Goal: Transaction & Acquisition: Purchase product/service

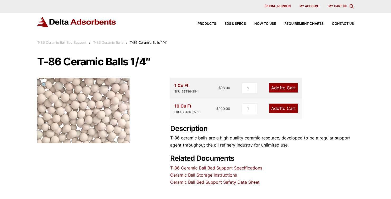
click at [282, 86] on link "Add 1 to Cart" at bounding box center [283, 88] width 29 height 10
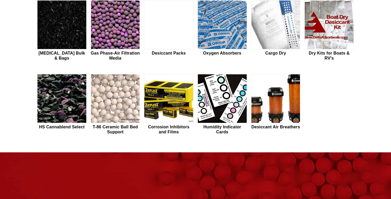
scroll to position [238, 0]
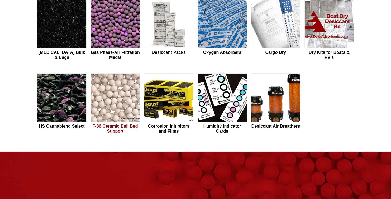
click at [113, 100] on img at bounding box center [115, 98] width 49 height 49
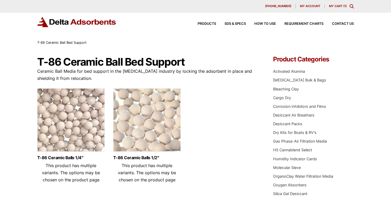
click at [73, 112] on img at bounding box center [71, 121] width 68 height 66
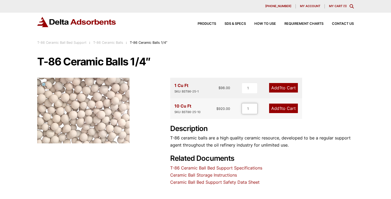
click at [252, 111] on input "1" at bounding box center [250, 108] width 16 height 11
click at [255, 108] on input "2" at bounding box center [249, 108] width 16 height 11
click at [255, 108] on input "3" at bounding box center [249, 108] width 16 height 11
click at [254, 110] on input "2" at bounding box center [249, 108] width 16 height 11
type input "1"
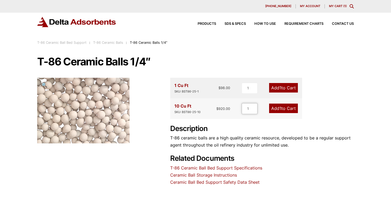
click at [254, 110] on input "1" at bounding box center [250, 108] width 16 height 11
click at [255, 88] on input "2" at bounding box center [250, 88] width 16 height 11
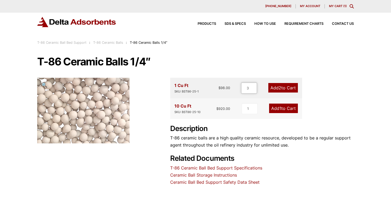
click at [255, 88] on input "3" at bounding box center [249, 88] width 16 height 11
type input "4"
click at [255, 88] on input "4" at bounding box center [249, 88] width 16 height 11
click at [288, 91] on link "Add 4 to Cart" at bounding box center [283, 88] width 30 height 10
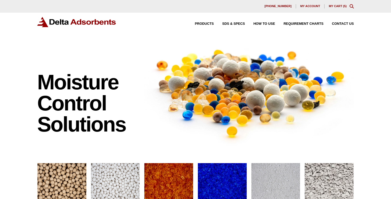
click at [339, 4] on link "My Cart ( 5 )" at bounding box center [338, 5] width 18 height 3
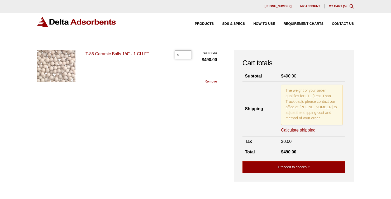
drag, startPoint x: 181, startPoint y: 55, endPoint x: 177, endPoint y: 56, distance: 4.0
click at [177, 56] on input "5" at bounding box center [183, 54] width 17 height 9
type input "4"
click at [187, 55] on input "4" at bounding box center [183, 54] width 17 height 9
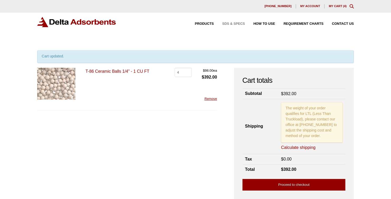
click at [234, 24] on span "SDS & SPECS" at bounding box center [233, 23] width 23 height 3
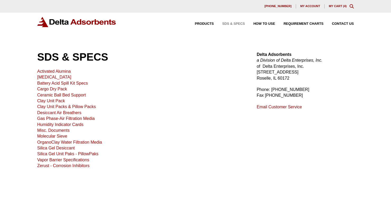
click at [67, 95] on link "Ceramic Ball Bed Support" at bounding box center [61, 95] width 49 height 4
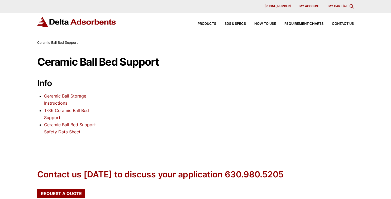
click at [76, 110] on link "T-86 Ceramic Ball Bed Support" at bounding box center [66, 114] width 45 height 12
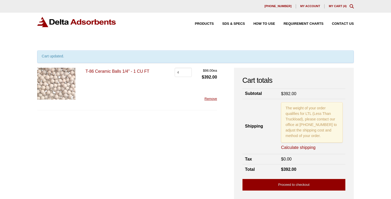
click at [185, 157] on form "T-86 Ceramic Balls 1/4" - 1 CU FT T-86 Ceramic Balls 1/4" - 1 CU FT quantity 4 …" at bounding box center [127, 131] width 180 height 126
